Goal: Check status: Check status

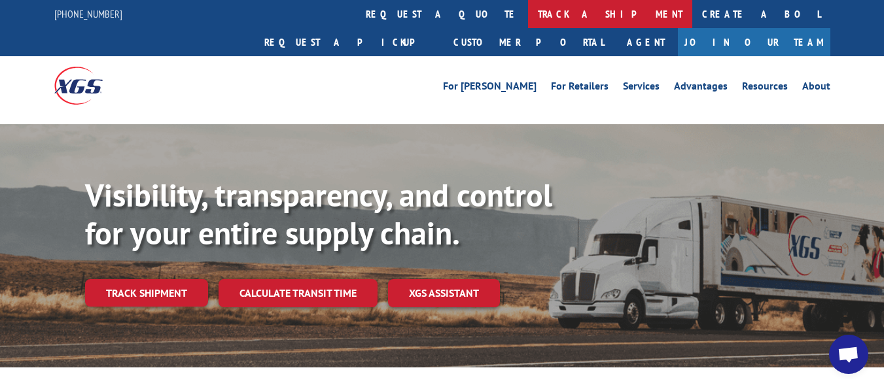
click at [528, 14] on link "track a shipment" at bounding box center [610, 14] width 164 height 28
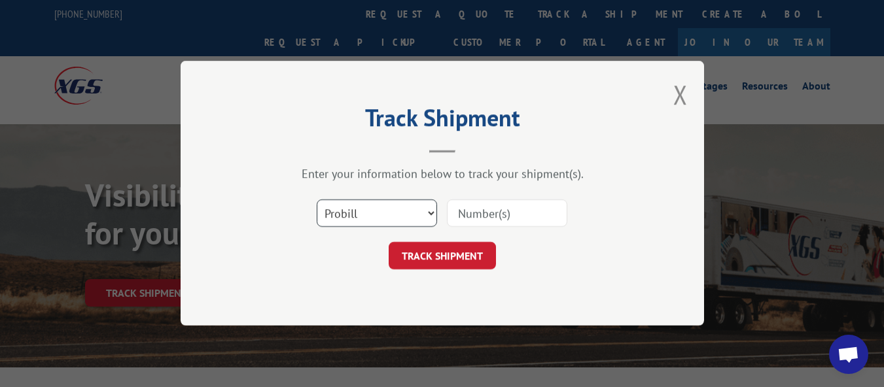
click at [427, 213] on select "Select category... Probill BOL PO" at bounding box center [377, 213] width 120 height 27
select select "bol"
click at [317, 200] on select "Select category... Probill BOL PO" at bounding box center [377, 213] width 120 height 27
click at [476, 217] on input at bounding box center [507, 213] width 120 height 27
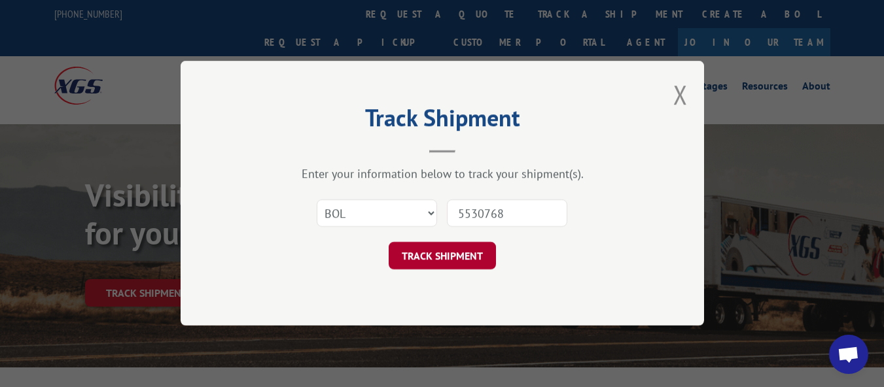
type input "5530768"
click at [463, 254] on button "TRACK SHIPMENT" at bounding box center [442, 256] width 107 height 27
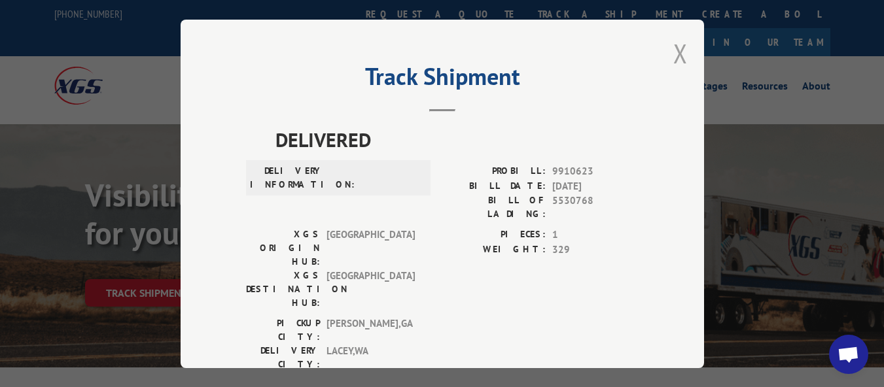
click at [673, 50] on button "Close modal" at bounding box center [680, 53] width 14 height 35
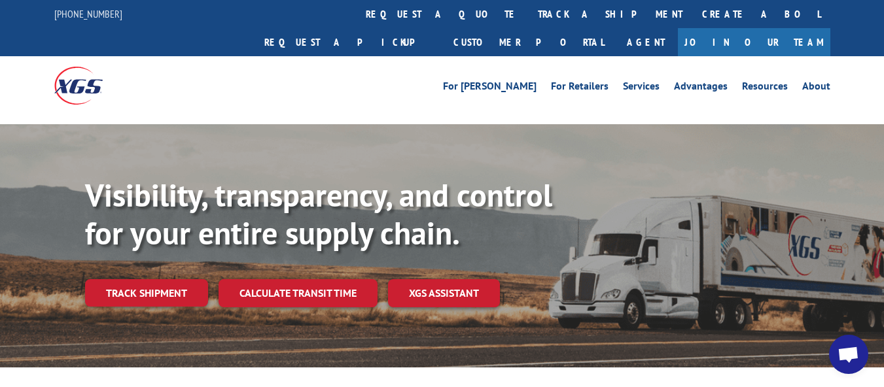
click at [351, 81] on div "For Mills For Retailers Services Advantages Resources About For Mills For Retai…" at bounding box center [442, 85] width 776 height 58
click at [373, 124] on div "Visibility, transparency, and control for your entire supply chain. Track shipm…" at bounding box center [442, 258] width 884 height 269
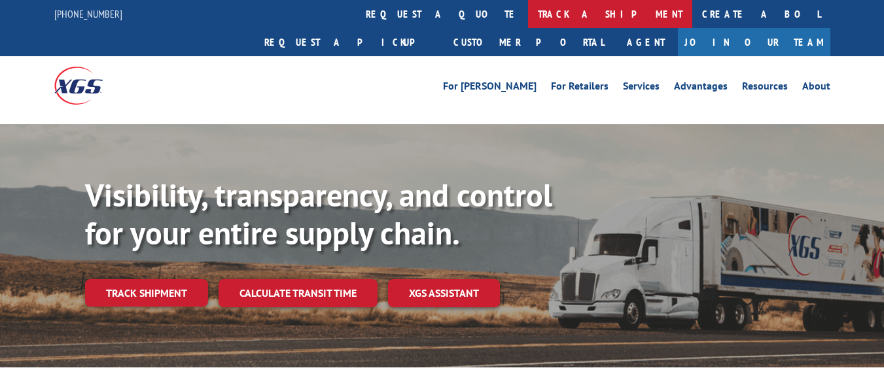
click at [528, 13] on link "track a shipment" at bounding box center [610, 14] width 164 height 28
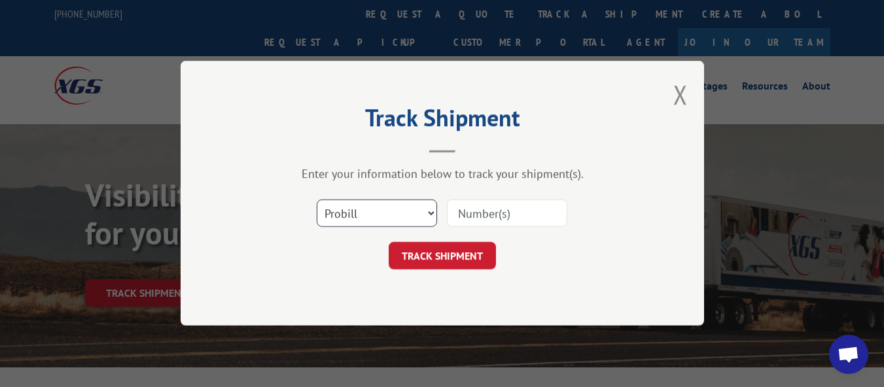
click at [433, 214] on select "Select category... Probill BOL PO" at bounding box center [377, 213] width 120 height 27
click at [578, 244] on div "TRACK SHIPMENT" at bounding box center [442, 256] width 392 height 27
click at [678, 96] on button "Close modal" at bounding box center [680, 94] width 14 height 35
